Goal: Find contact information: Find contact information

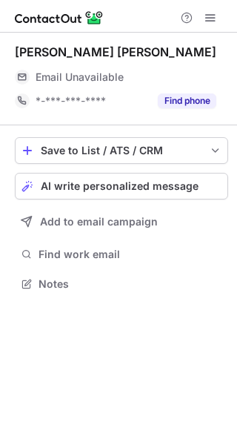
scroll to position [273, 237]
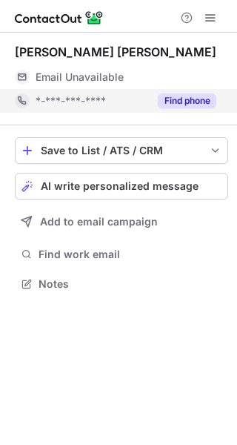
click at [164, 100] on button "Find phone" at bounding box center [187, 100] width 59 height 15
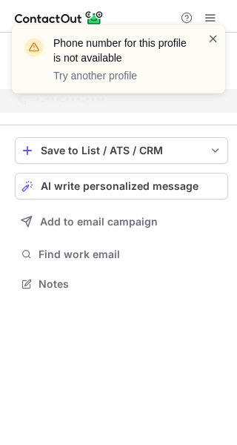
click at [214, 37] on span at bounding box center [213, 38] width 12 height 15
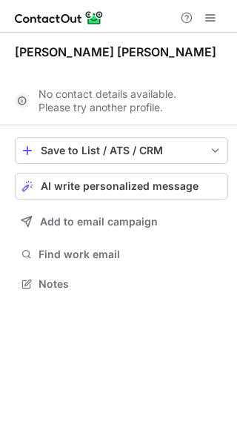
scroll to position [250, 237]
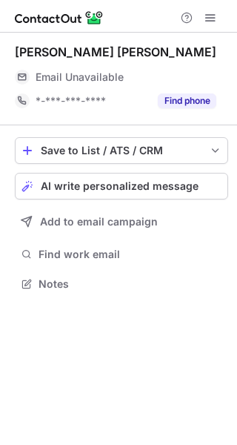
scroll to position [273, 237]
